Goal: Check status: Check status

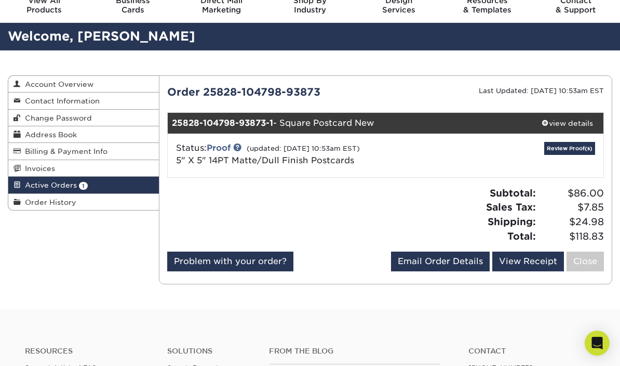
scroll to position [44, 0]
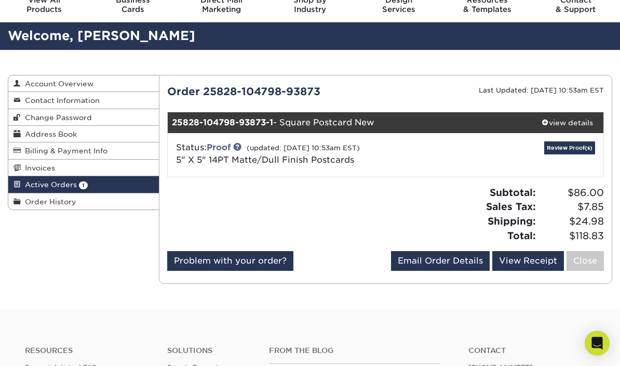
click at [562, 147] on link "Review Proof(s)" at bounding box center [570, 147] width 51 height 13
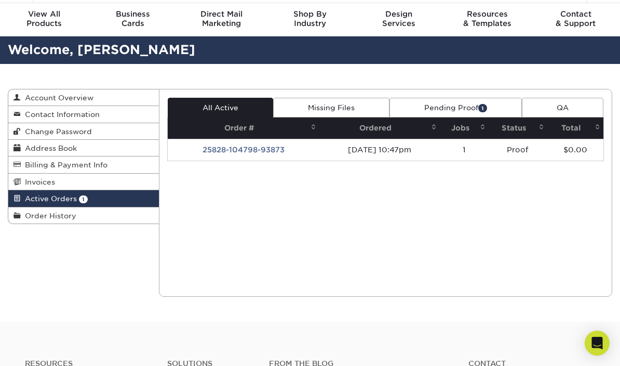
scroll to position [0, 0]
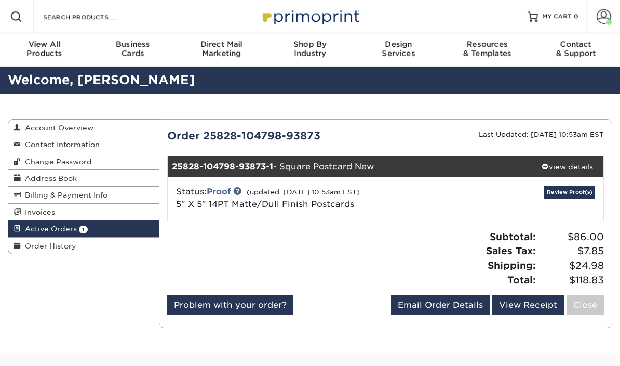
click at [565, 197] on link "Review Proof(s)" at bounding box center [570, 191] width 51 height 13
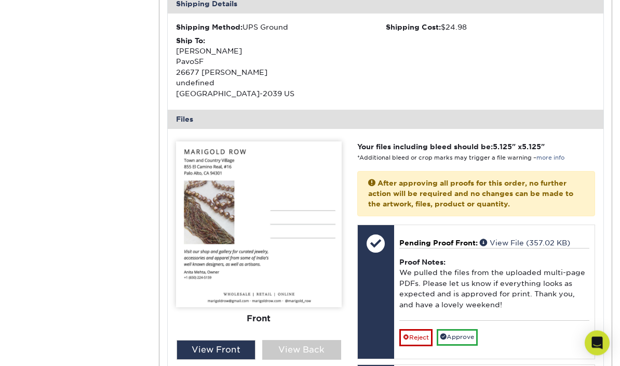
scroll to position [329, 0]
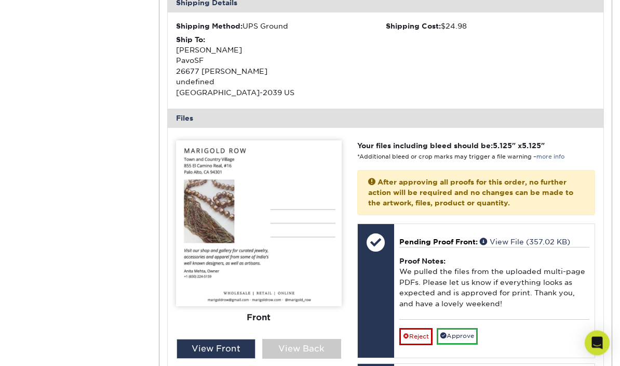
click at [309, 353] on div "View Back" at bounding box center [301, 349] width 79 height 20
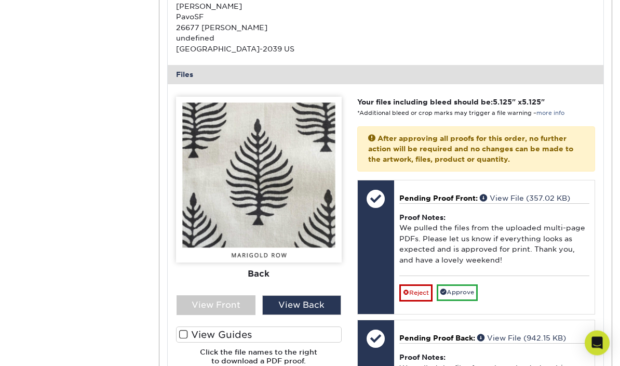
scroll to position [375, 0]
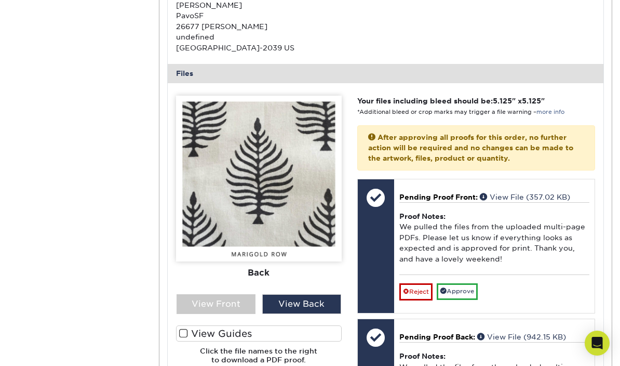
click at [218, 304] on div "View Front" at bounding box center [216, 304] width 79 height 20
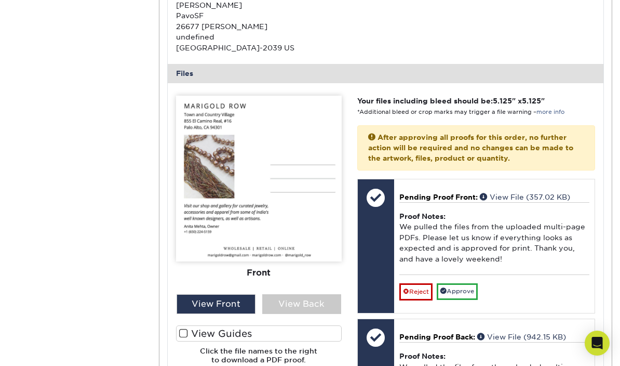
click at [304, 300] on div "View Back" at bounding box center [301, 304] width 79 height 20
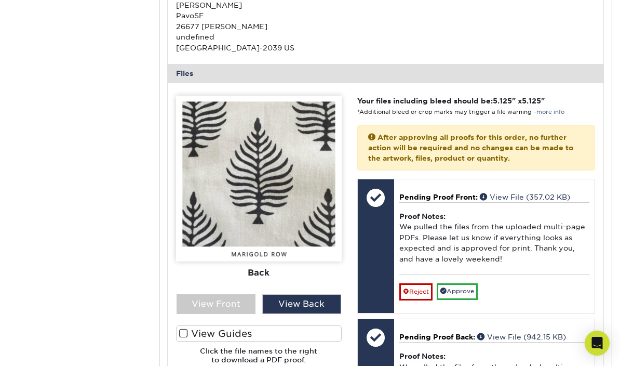
click at [459, 286] on link "Approve" at bounding box center [457, 291] width 41 height 16
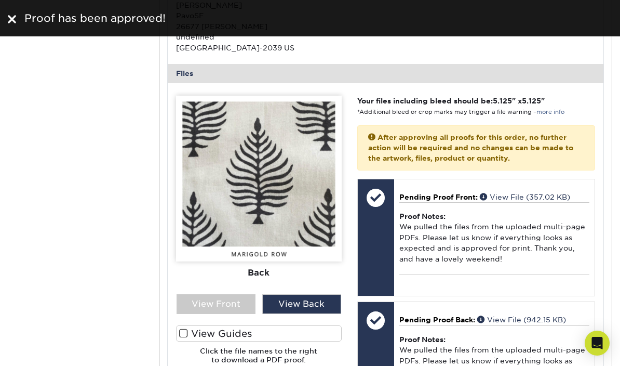
click at [294, 300] on div "View Back" at bounding box center [301, 304] width 79 height 20
click at [215, 299] on div "View Front" at bounding box center [216, 304] width 79 height 20
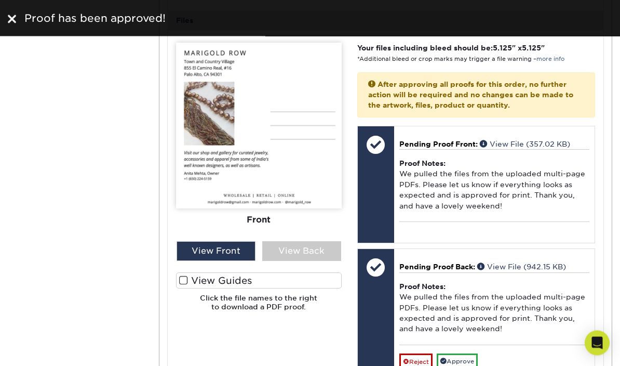
scroll to position [440, 0]
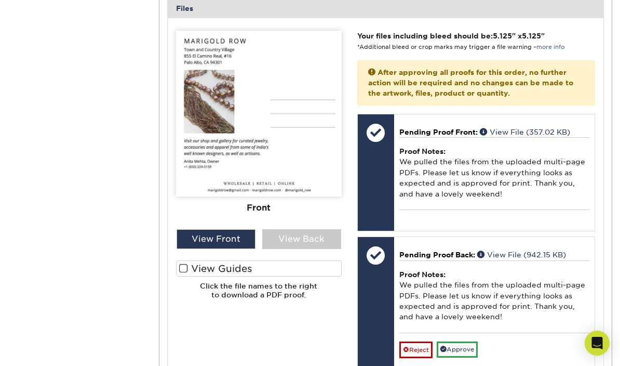
click at [462, 347] on link "Approve" at bounding box center [457, 349] width 41 height 16
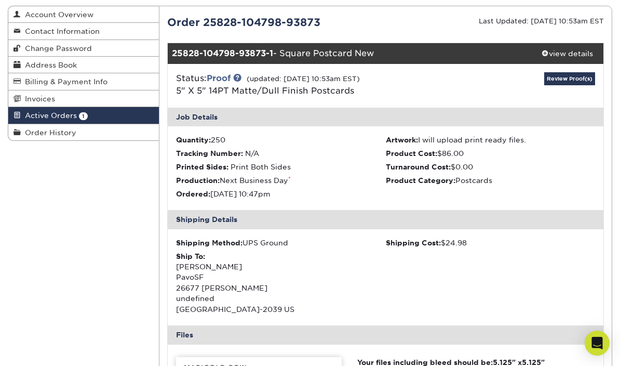
scroll to position [112, 0]
